Goal: Task Accomplishment & Management: Manage account settings

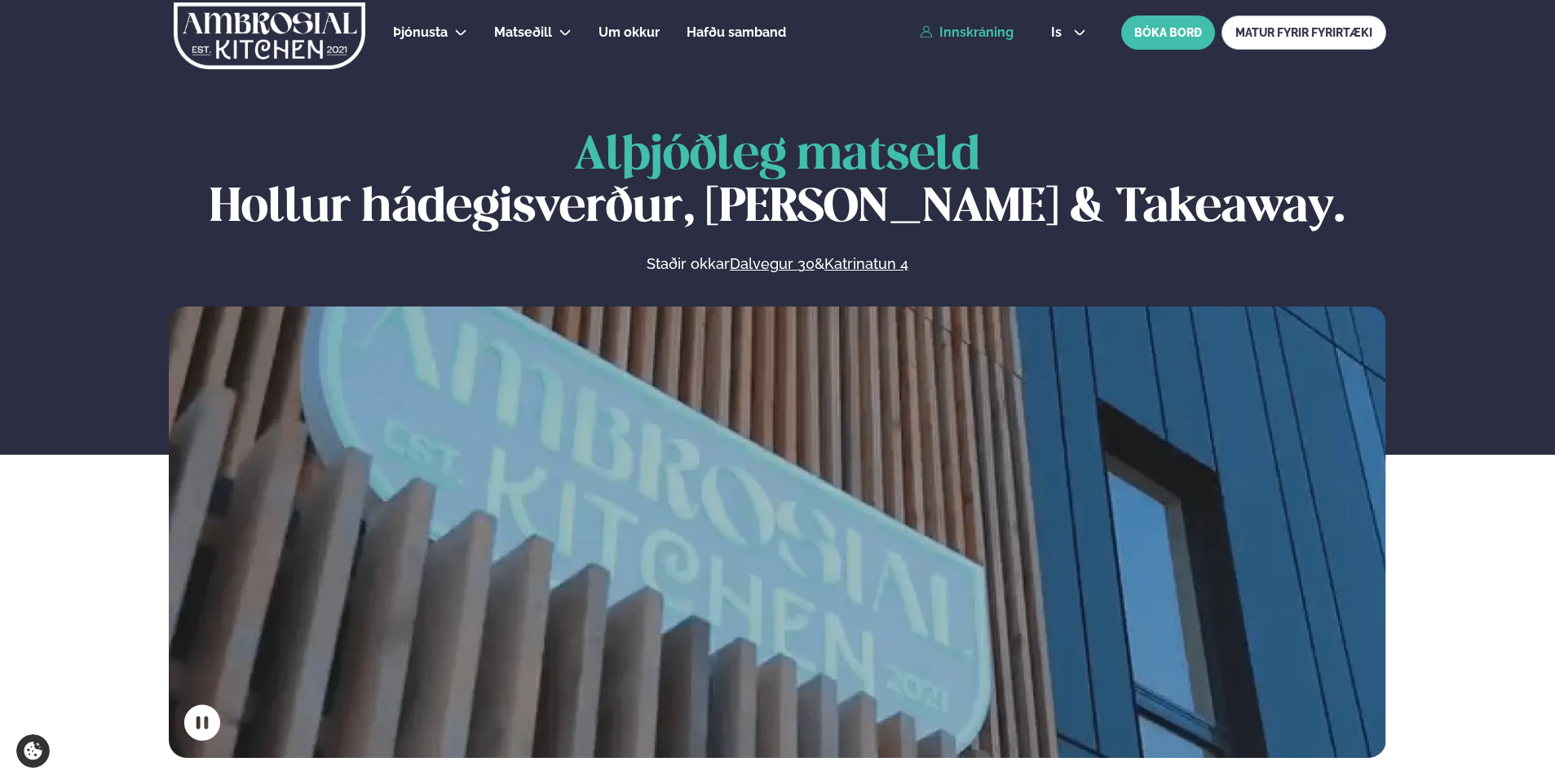
click at [990, 35] on link "Innskráning" at bounding box center [967, 33] width 94 height 15
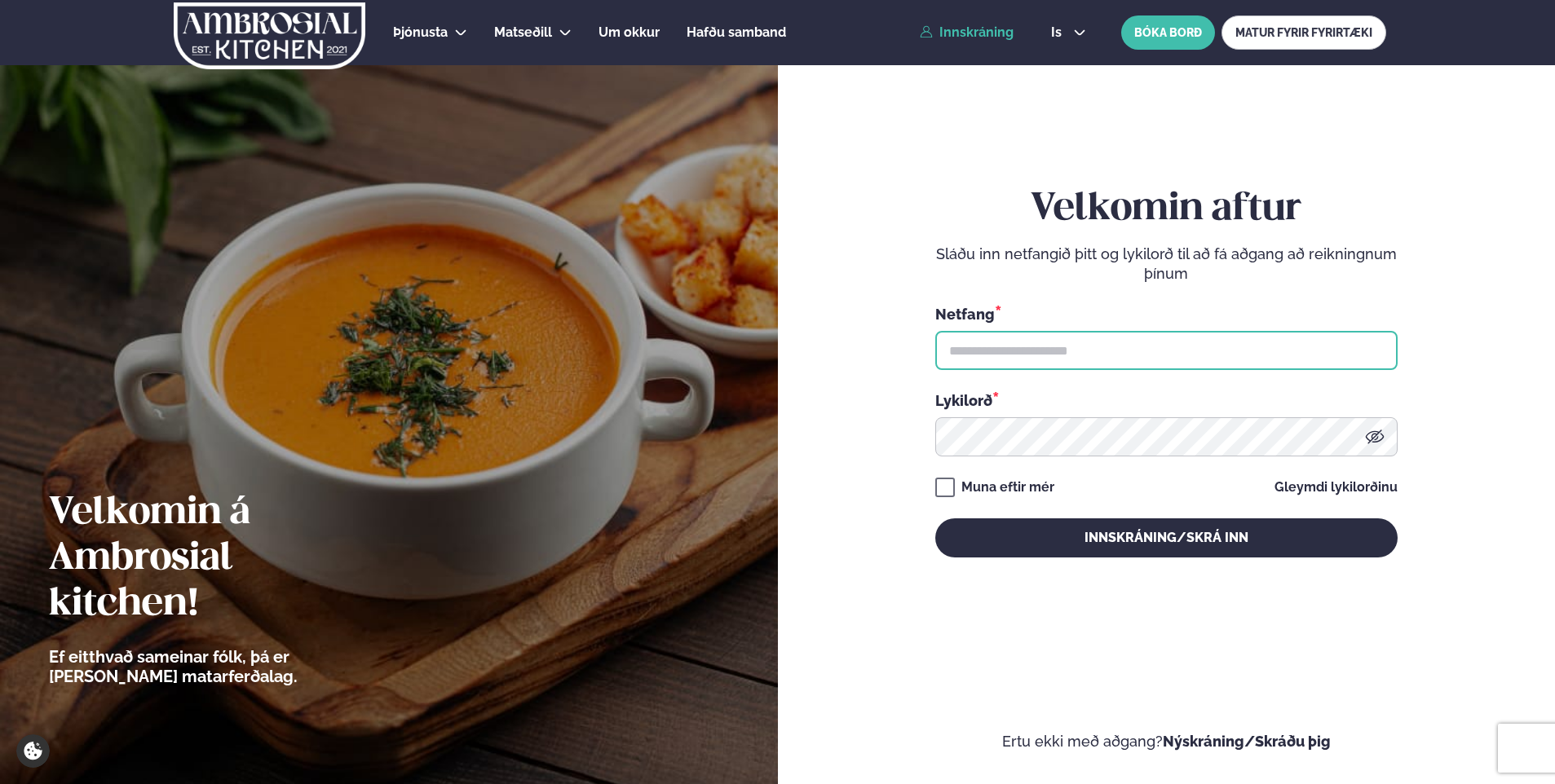
type input "**********"
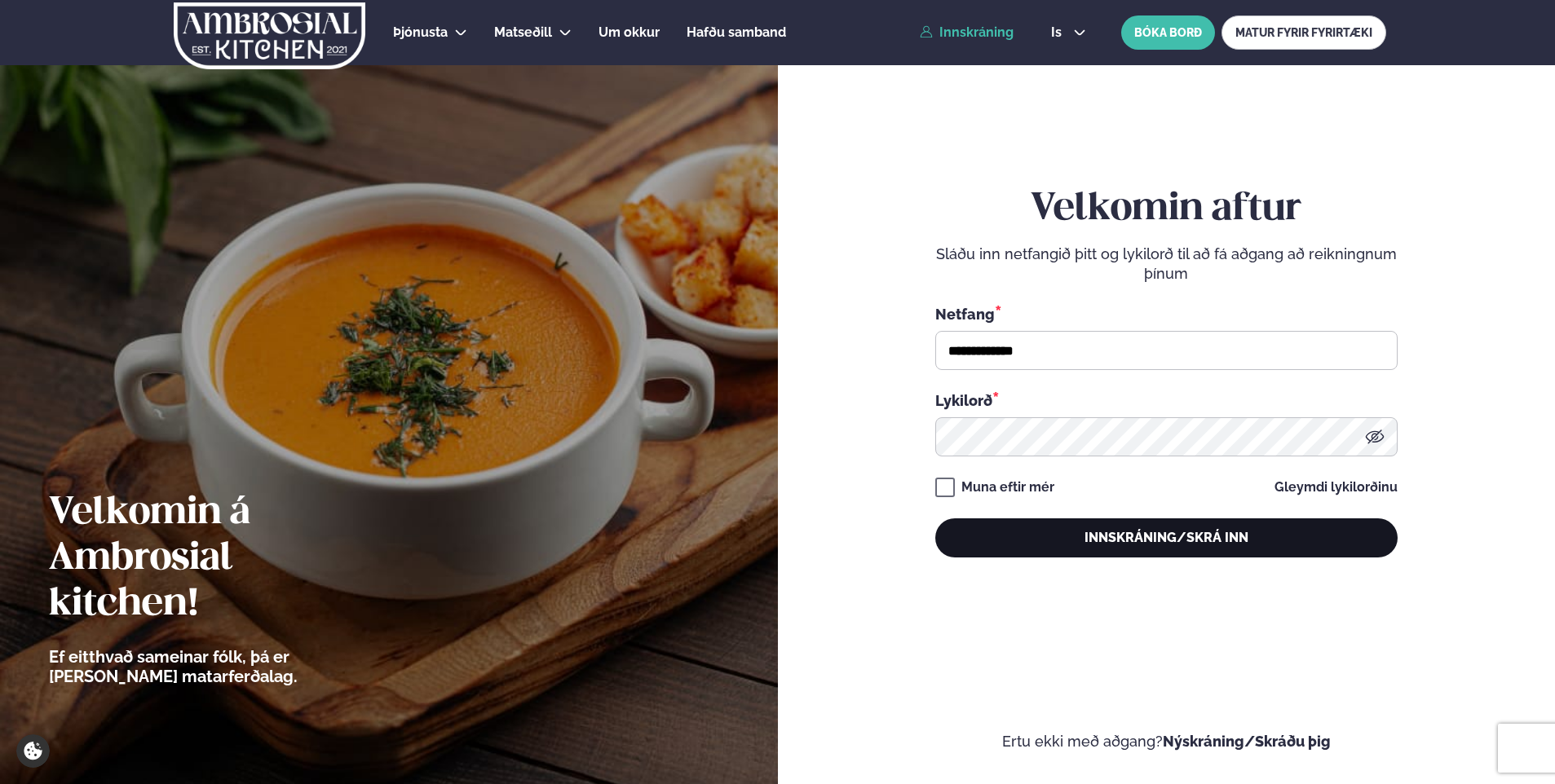
click at [1265, 550] on button "Innskráning/Skrá inn" at bounding box center [1166, 537] width 462 height 39
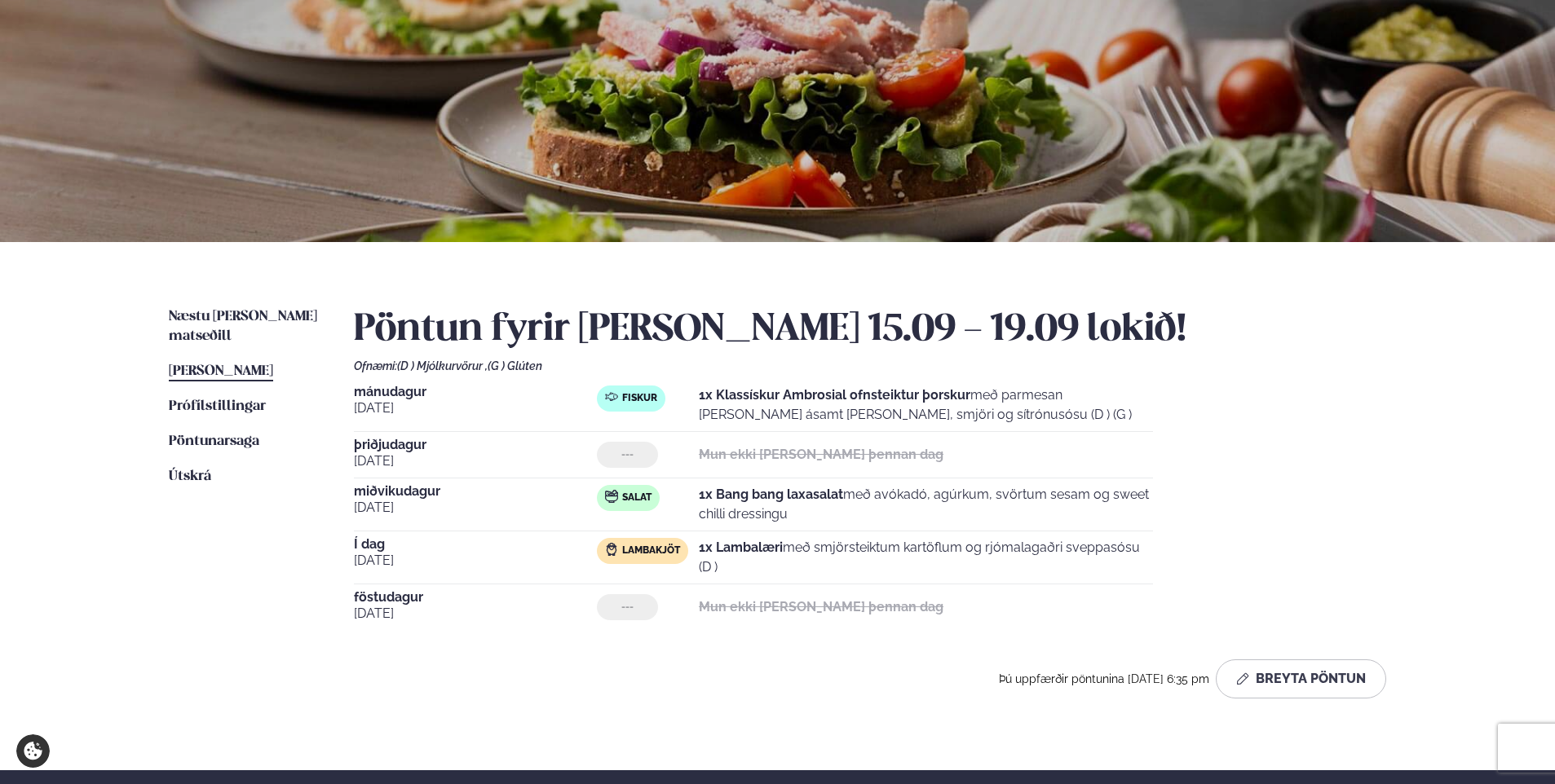
scroll to position [153, 0]
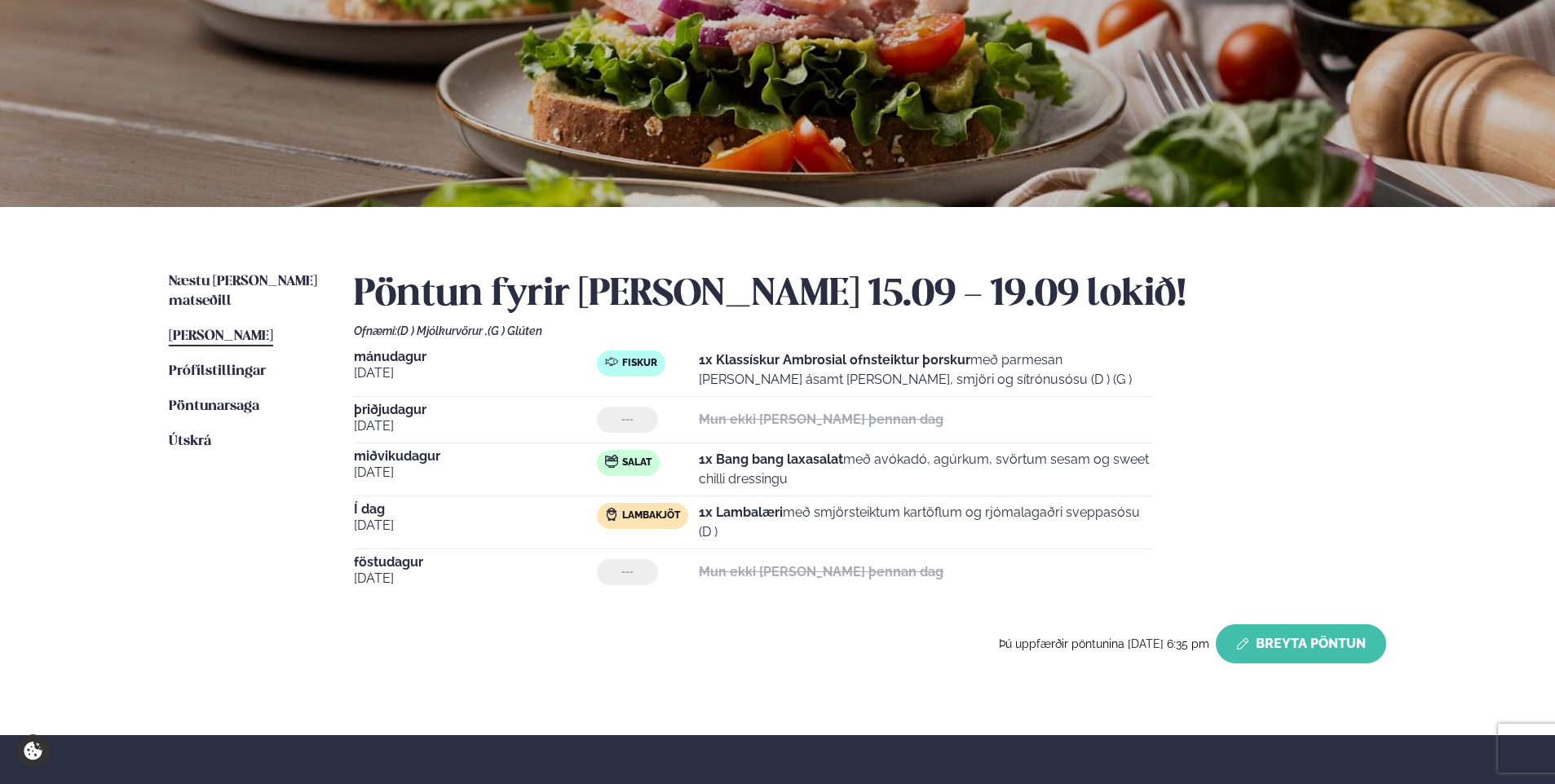
click at [1287, 645] on button "Breyta Pöntun" at bounding box center [1301, 644] width 170 height 39
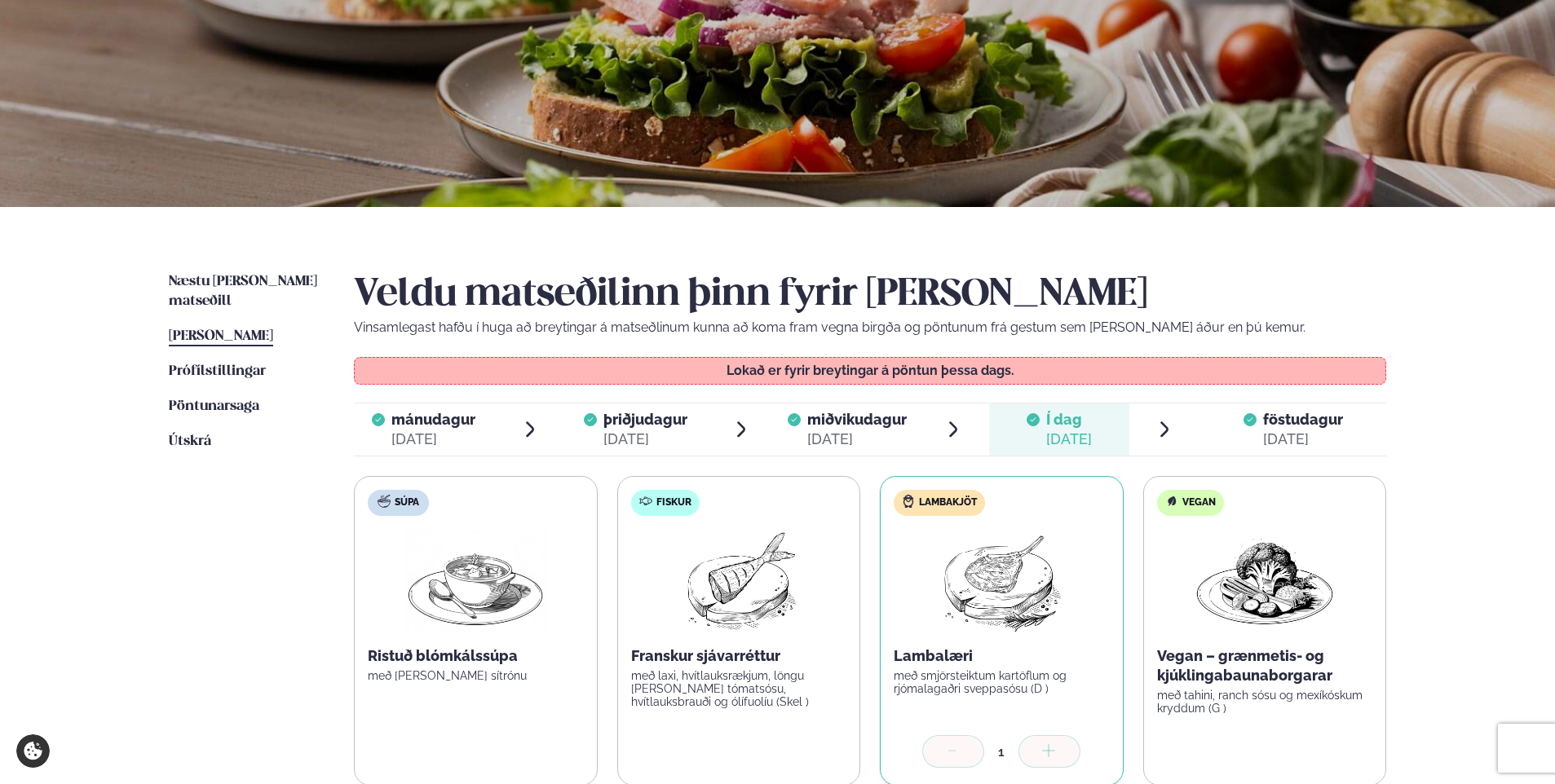
click at [1269, 436] on div "[DATE]" at bounding box center [1302, 440] width 80 height 20
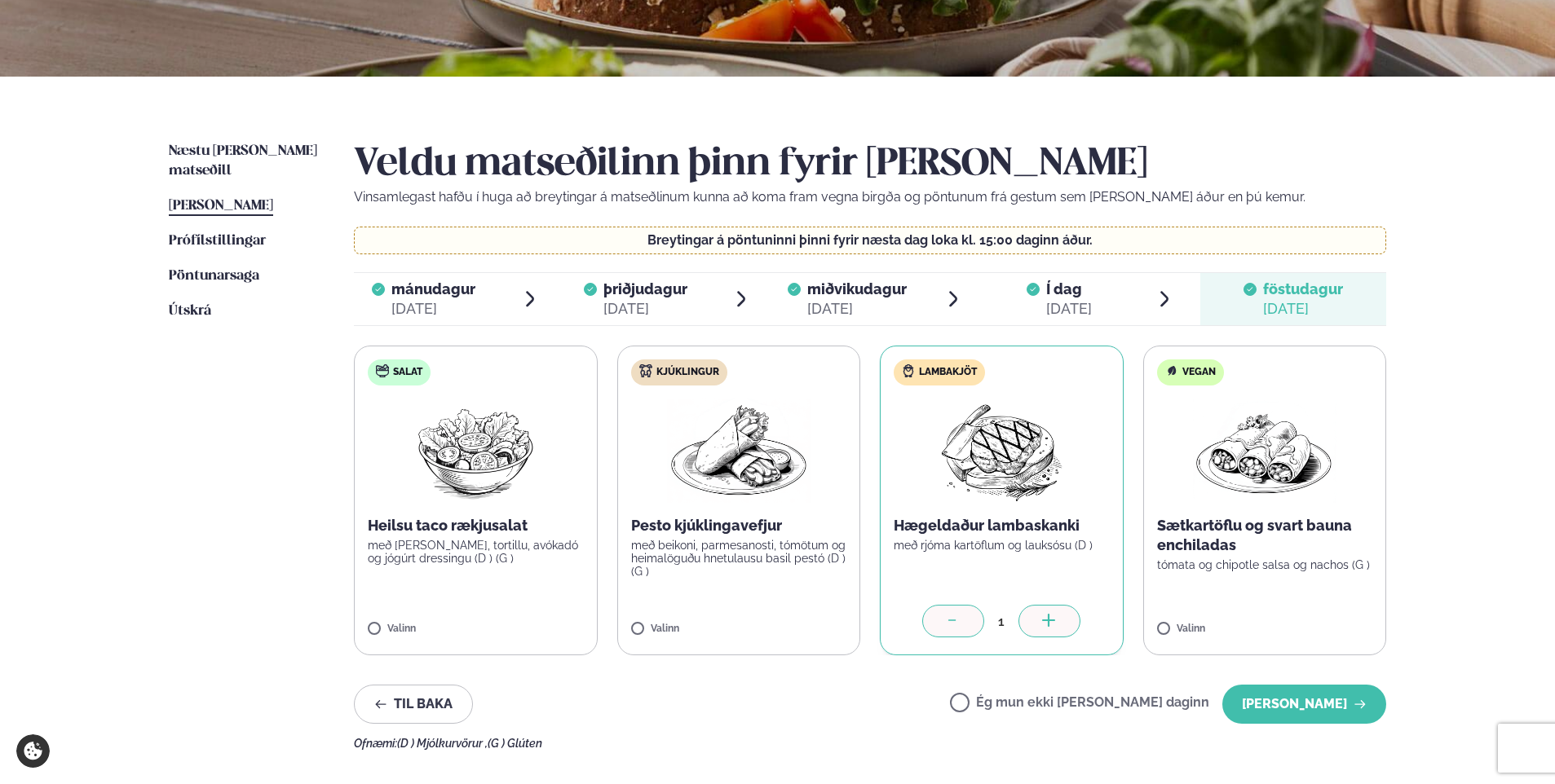
scroll to position [309, 0]
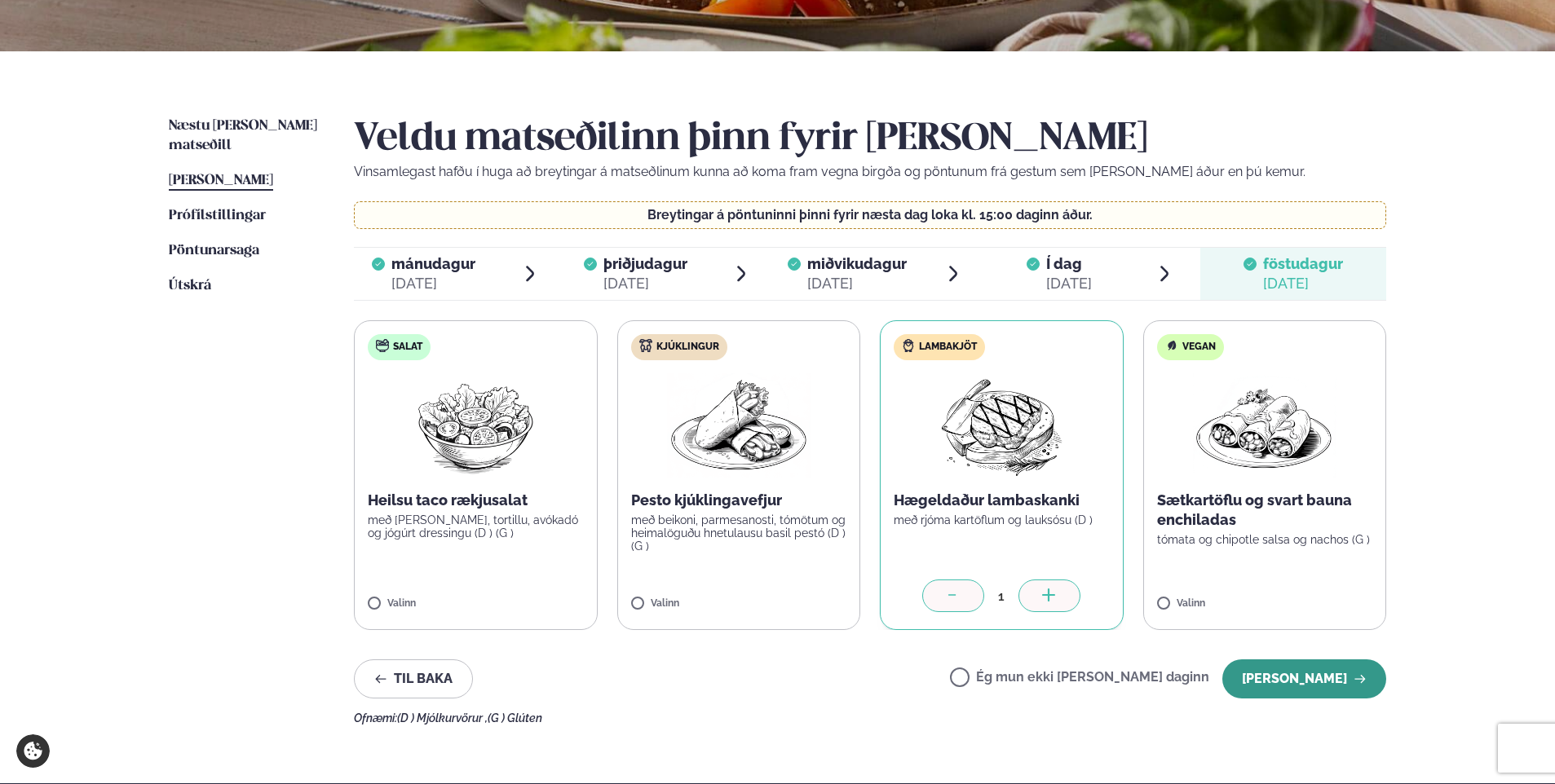
click at [1312, 671] on button "[PERSON_NAME]" at bounding box center [1304, 678] width 164 height 39
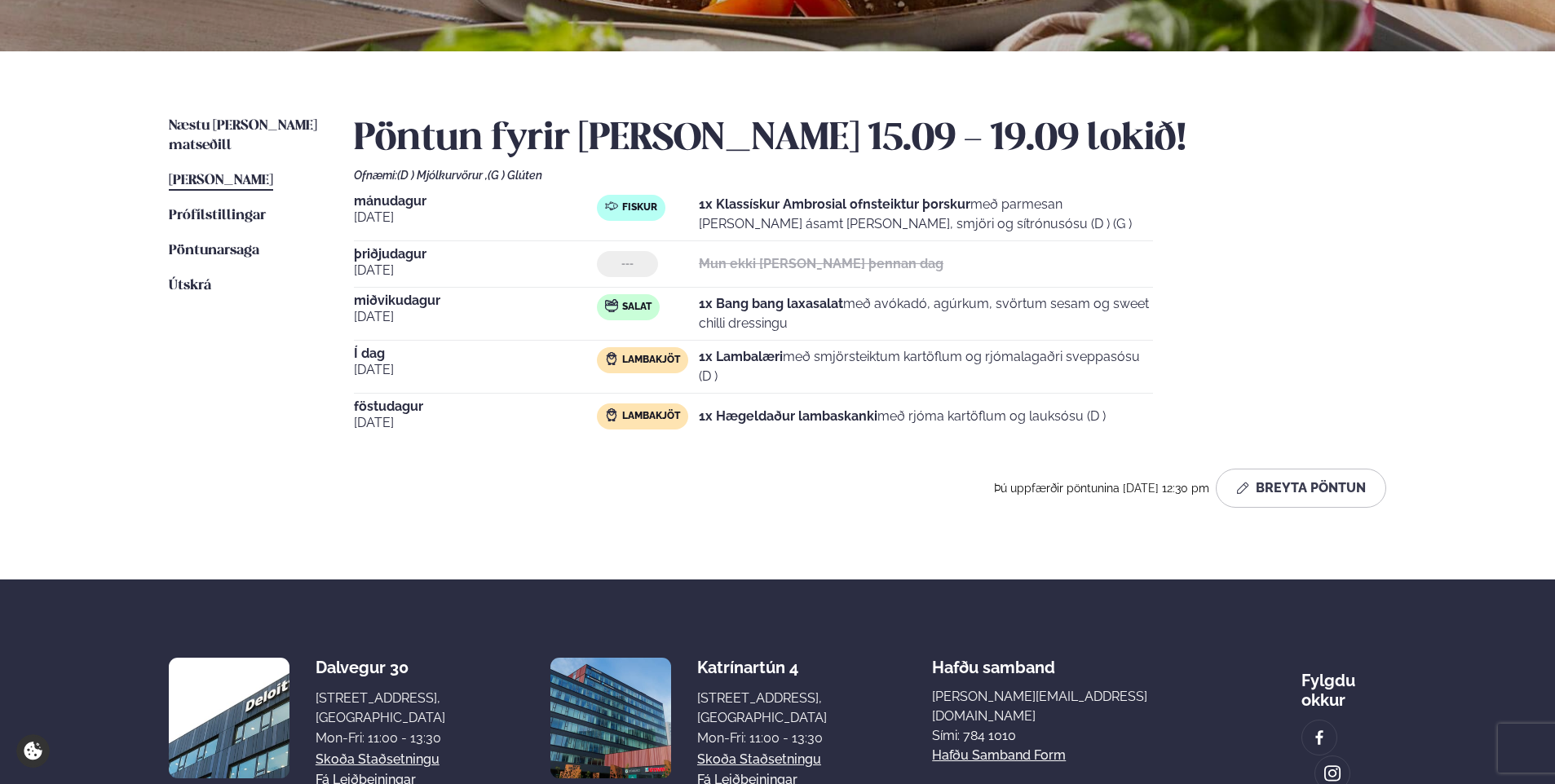
click at [106, 423] on div "Þjónusta Hádegismatur fyrir fyrirtæki Fyrirtækja veitingar Einkapartý Matseðill…" at bounding box center [778, 304] width 1555 height 1226
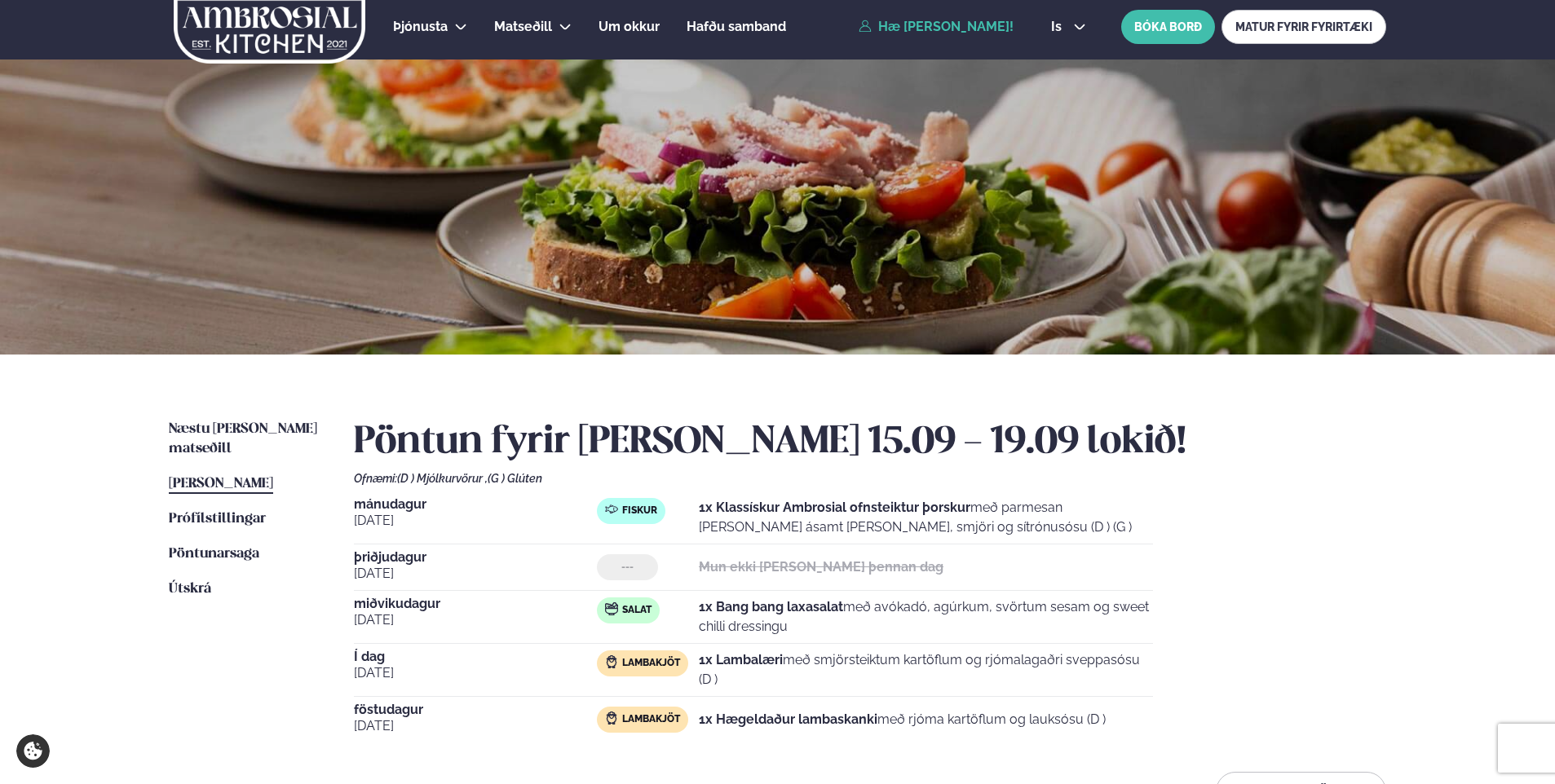
scroll to position [0, 0]
